Goal: Information Seeking & Learning: Learn about a topic

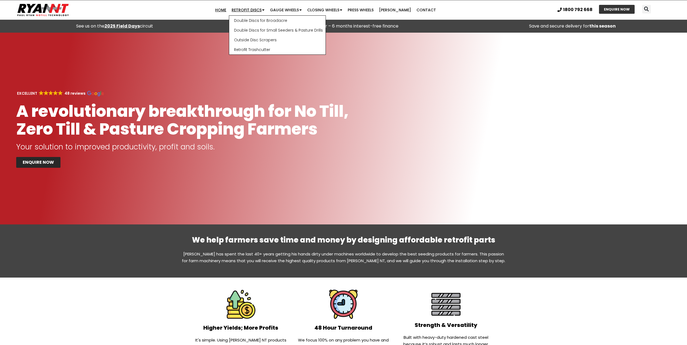
click at [263, 9] on link "Retrofit Discs" at bounding box center [248, 10] width 38 height 11
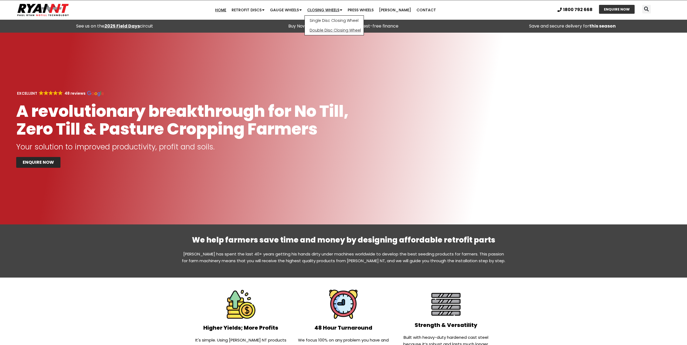
click at [336, 29] on link "Double Disc Closing Wheel" at bounding box center [334, 30] width 59 height 10
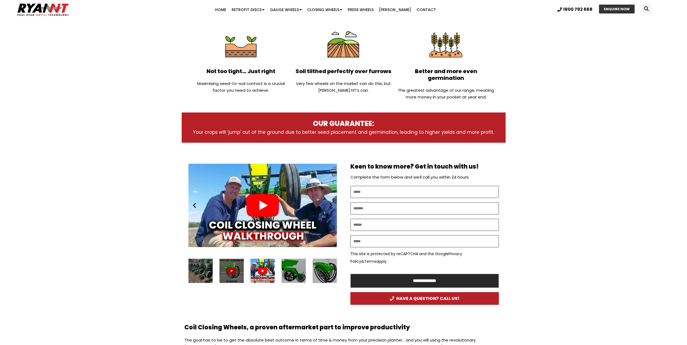
scroll to position [162, 0]
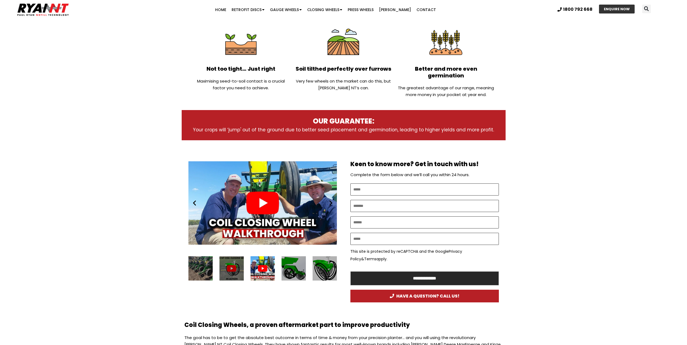
click at [289, 265] on div "3 / 13" at bounding box center [293, 268] width 24 height 24
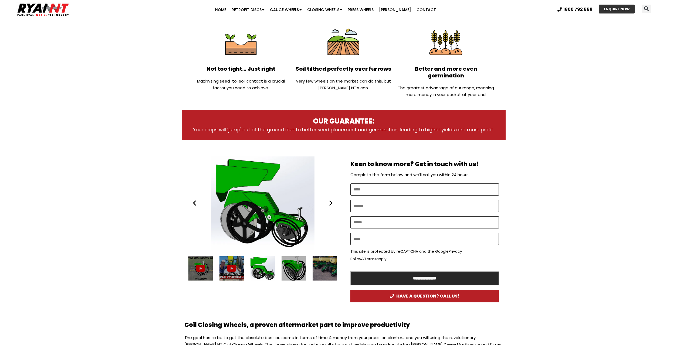
click at [317, 260] on div "5 / 13" at bounding box center [324, 268] width 24 height 24
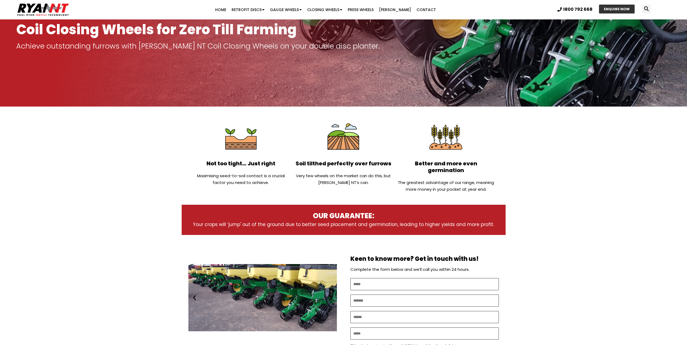
scroll to position [0, 0]
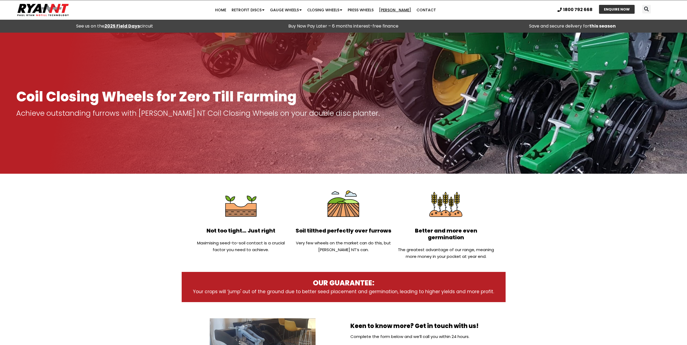
click at [394, 11] on link "[PERSON_NAME]" at bounding box center [395, 10] width 38 height 11
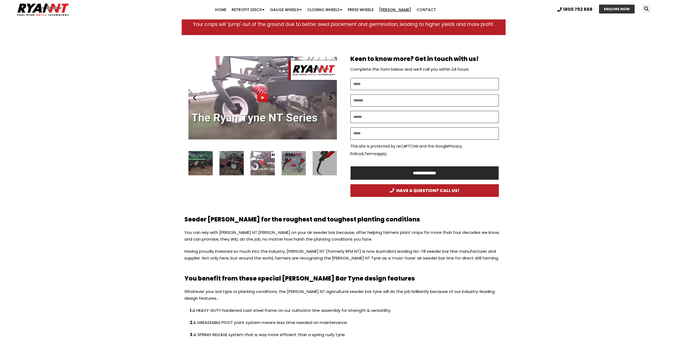
scroll to position [270, 0]
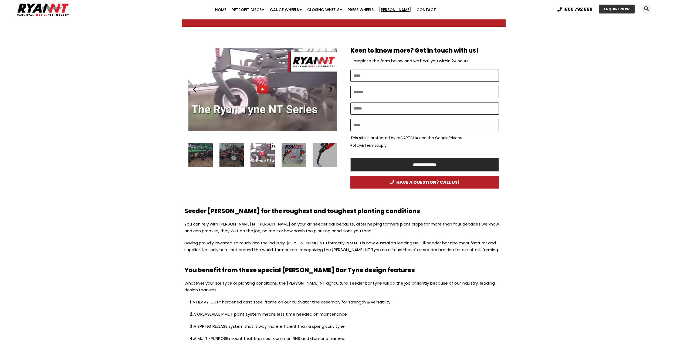
click at [222, 153] on div "16 / 16" at bounding box center [231, 155] width 24 height 24
click at [237, 152] on div "16 / 16" at bounding box center [231, 155] width 24 height 24
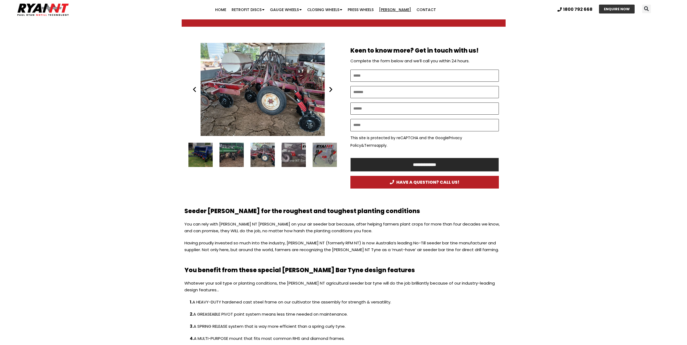
click at [216, 153] on div "Slides Slides" at bounding box center [262, 155] width 148 height 24
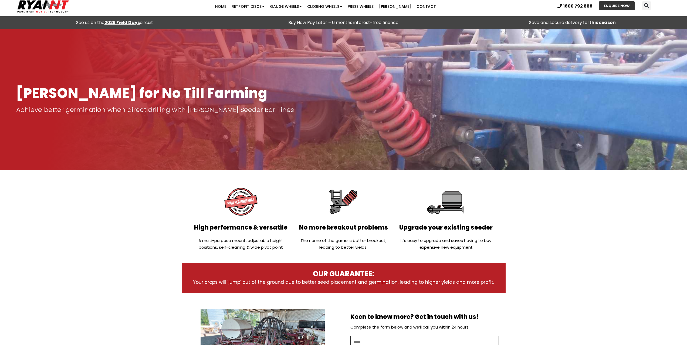
scroll to position [0, 0]
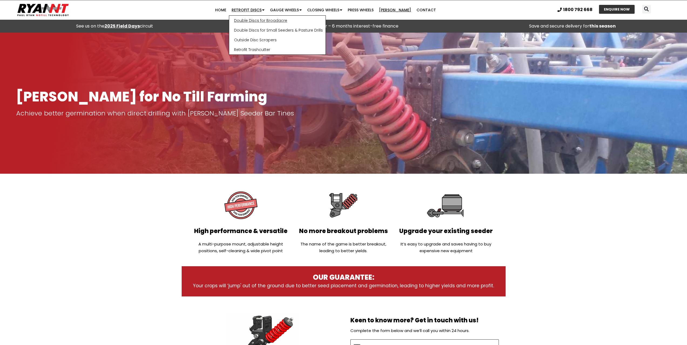
click at [263, 20] on link "Double Discs for Broadacre" at bounding box center [277, 21] width 96 height 10
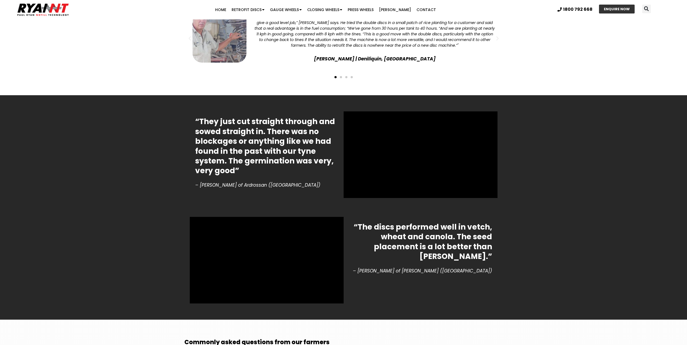
scroll to position [1187, 0]
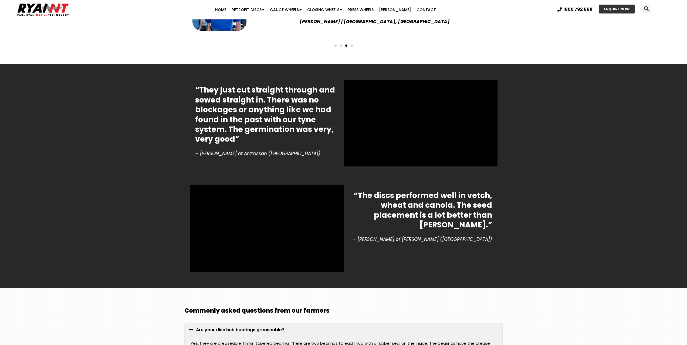
drag, startPoint x: 603, startPoint y: 278, endPoint x: 600, endPoint y: 264, distance: 14.3
click at [603, 278] on section "“The discs performed well in vetch, wheat and canola. The seed placement is a l…" at bounding box center [343, 232] width 687 height 112
